Goal: Find specific page/section: Find specific page/section

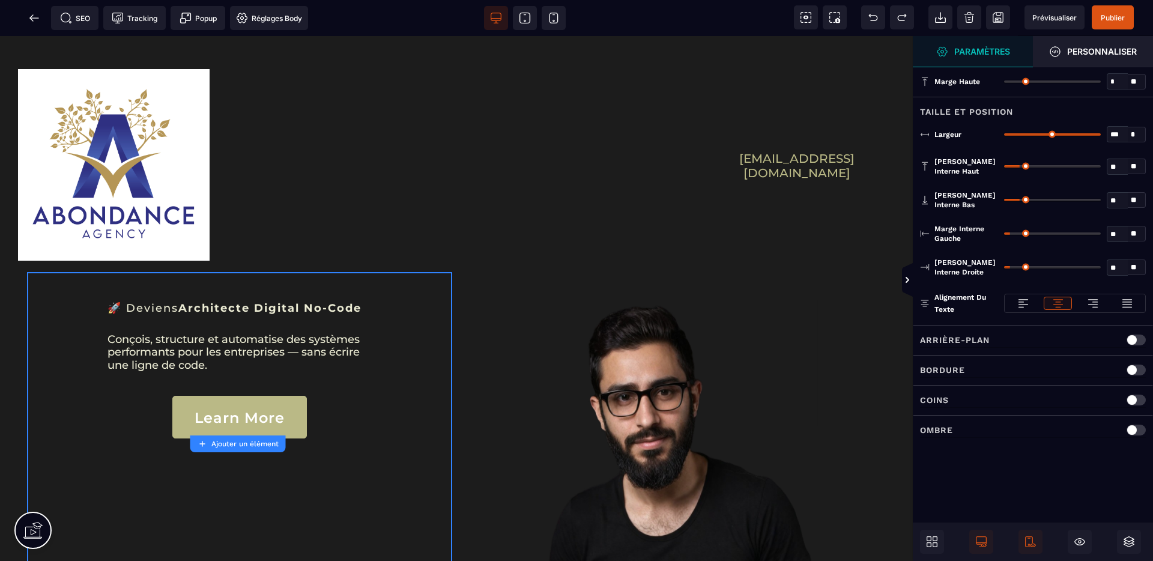
scroll to position [178, 0]
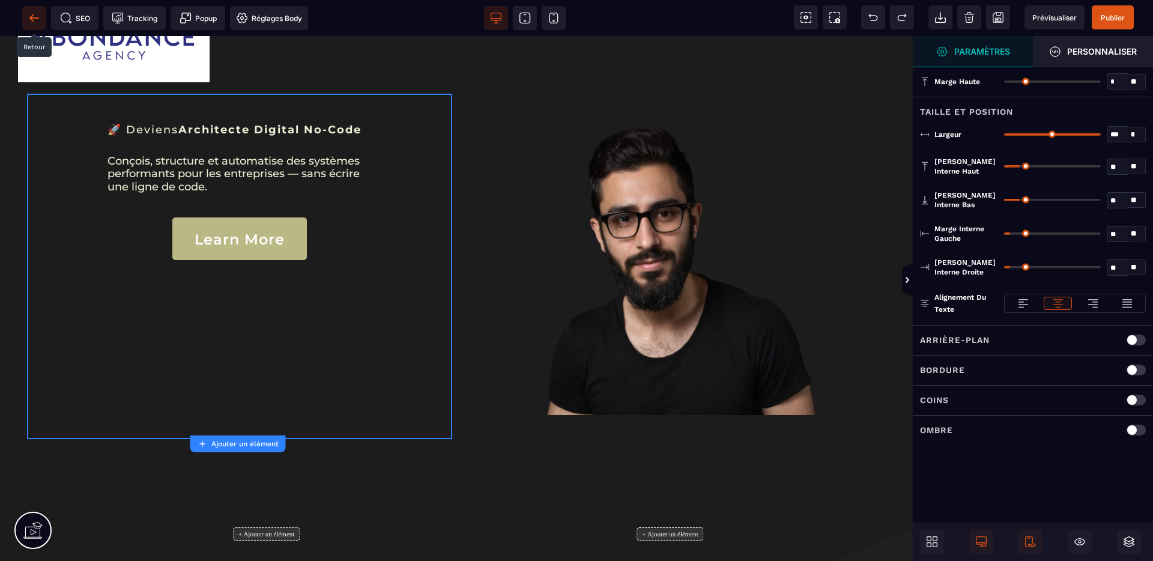
click at [28, 15] on icon at bounding box center [34, 18] width 12 height 12
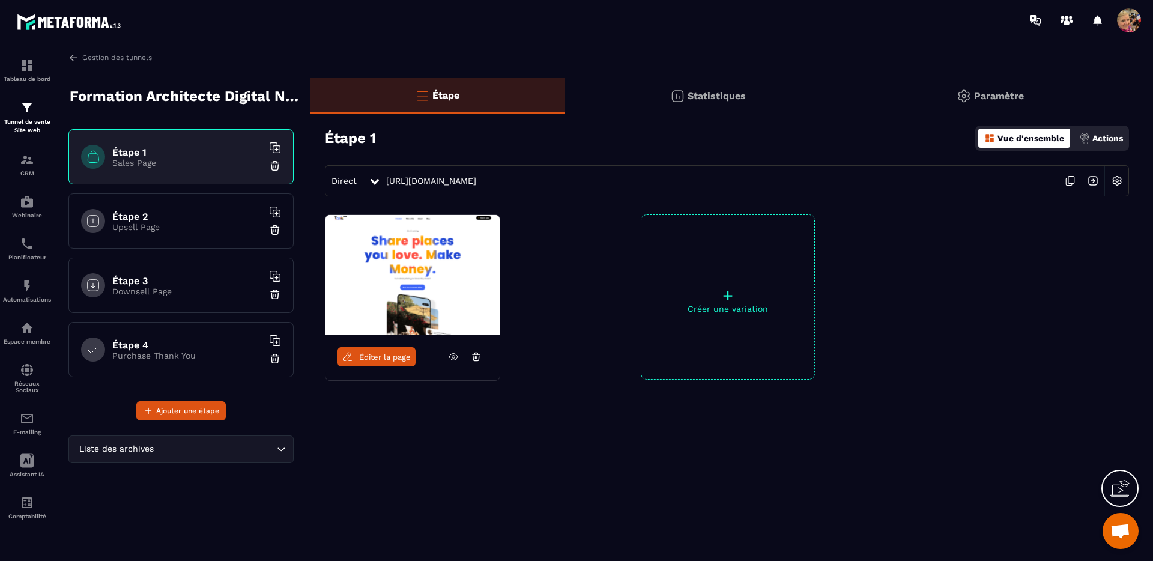
click at [1123, 491] on icon at bounding box center [1119, 488] width 19 height 19
click at [862, 372] on icon at bounding box center [860, 374] width 14 height 14
click at [401, 358] on span "Éditer la page" at bounding box center [385, 356] width 52 height 9
